Goal: Book appointment/travel/reservation

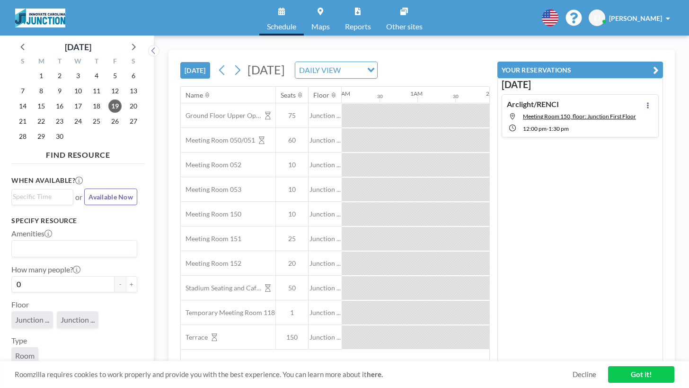
scroll to position [0, 615]
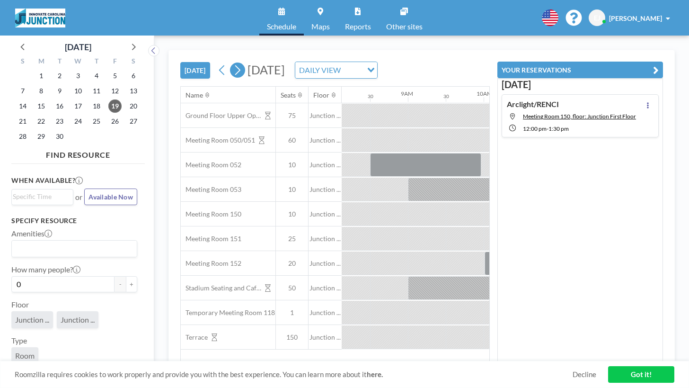
click at [235, 65] on icon at bounding box center [237, 70] width 5 height 10
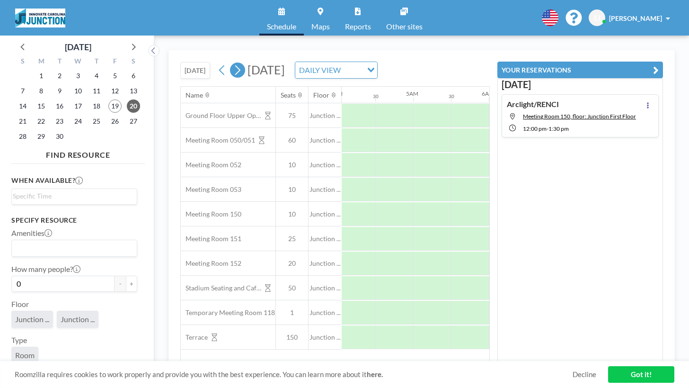
click at [235, 65] on icon at bounding box center [237, 70] width 5 height 10
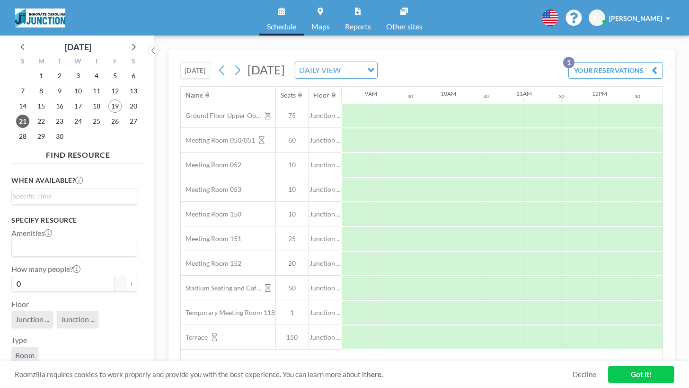
scroll to position [0, 658]
drag, startPoint x: 449, startPoint y: 172, endPoint x: 539, endPoint y: 176, distance: 90.5
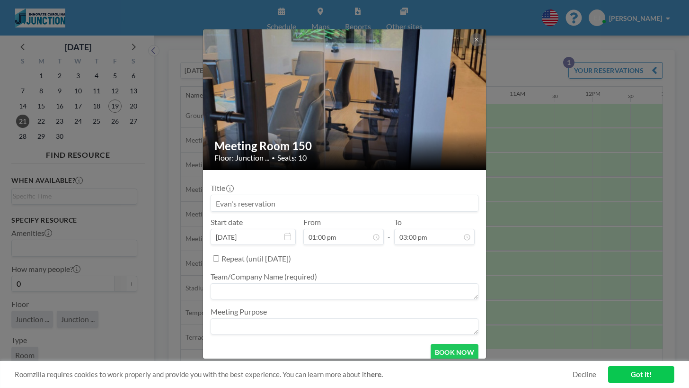
scroll to position [393, 0]
click at [270, 318] on textarea at bounding box center [345, 326] width 268 height 16
type textarea "arclight oh"
click at [334, 283] on textarea at bounding box center [345, 291] width 268 height 16
type textarea "arclight analytics"
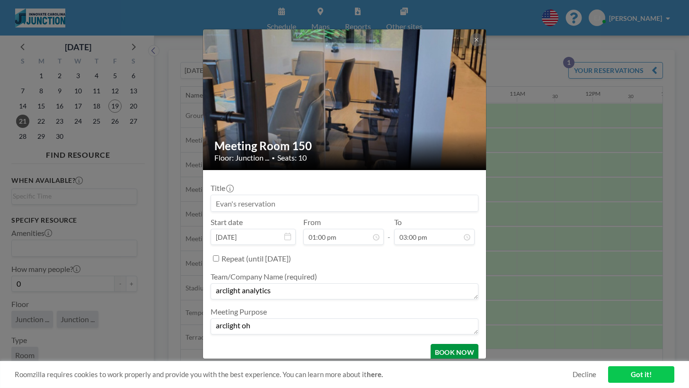
click at [436, 344] on button "BOOK NOW" at bounding box center [455, 352] width 48 height 17
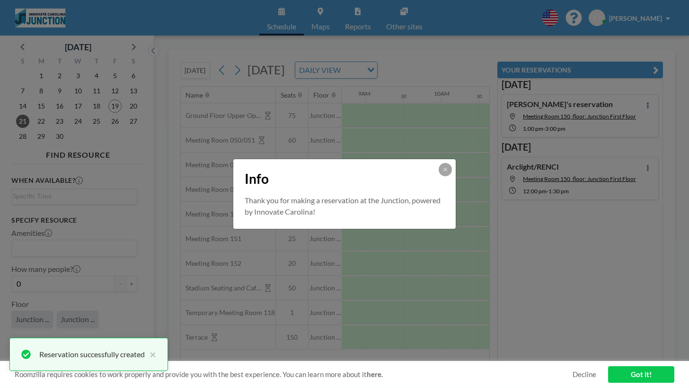
scroll to position [0, 0]
click at [442, 172] on icon at bounding box center [445, 170] width 6 height 6
